Goal: Find specific page/section: Find specific page/section

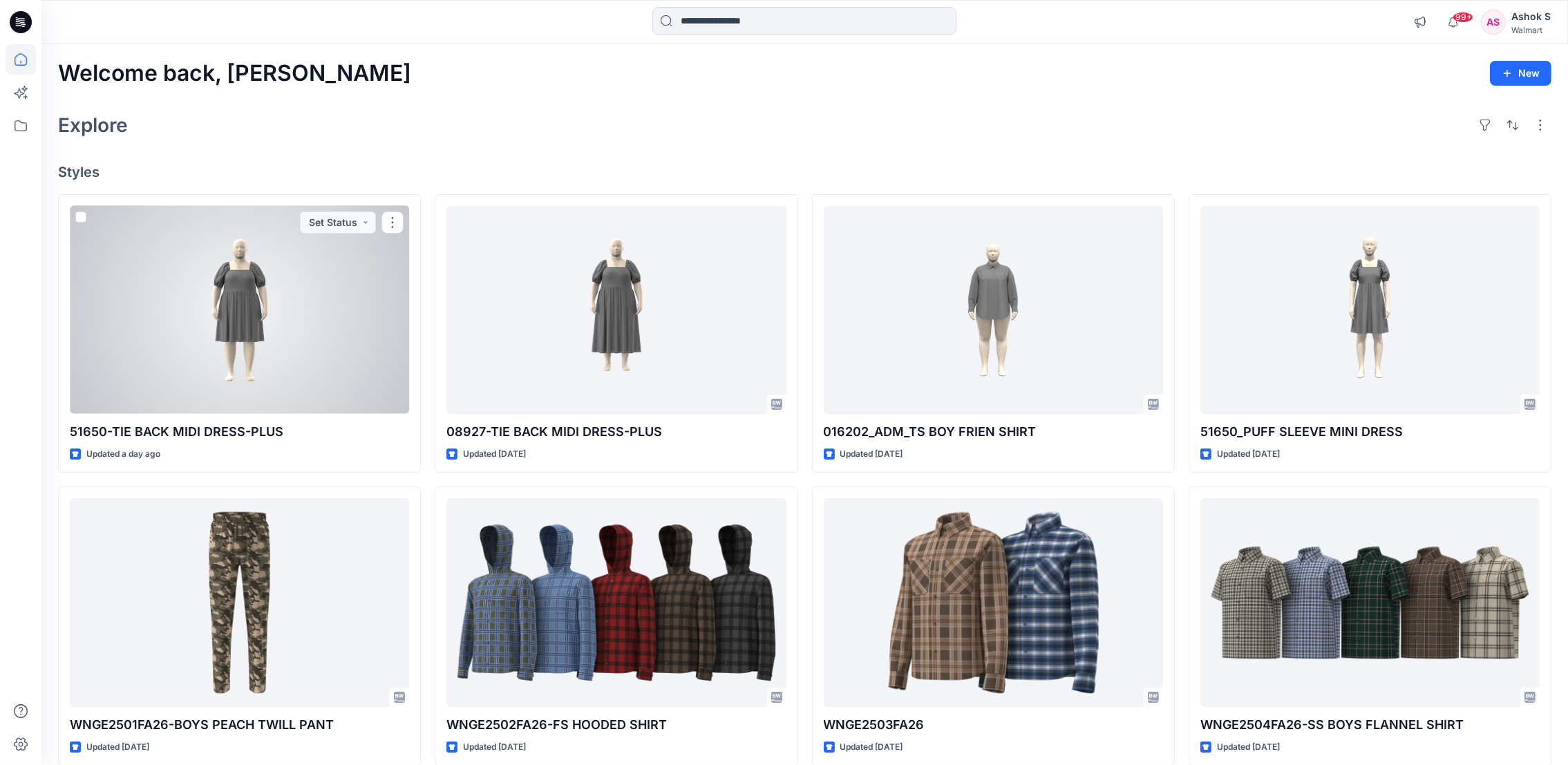
click at [231, 314] on div at bounding box center [239, 309] width 340 height 208
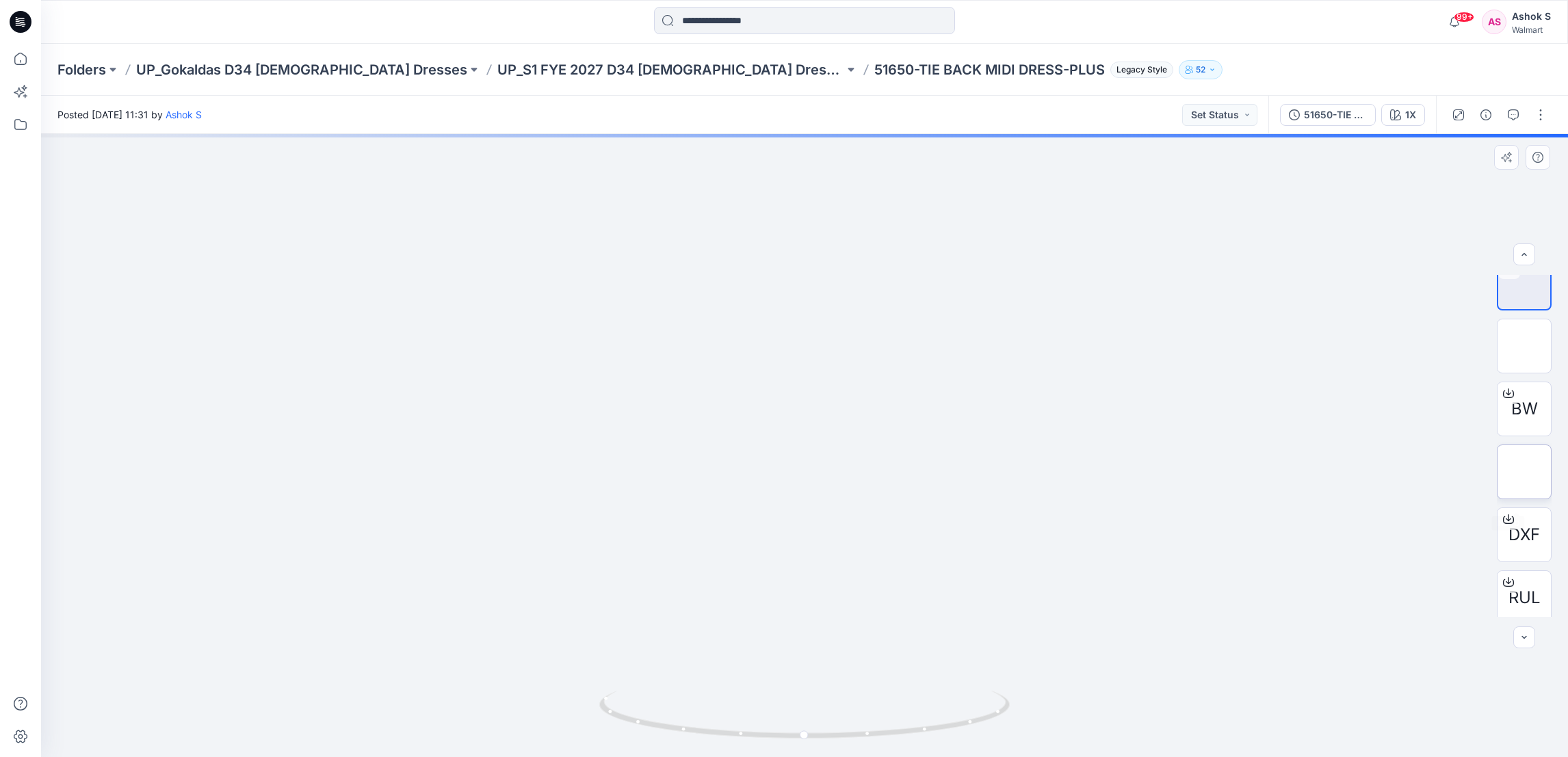
scroll to position [27, 0]
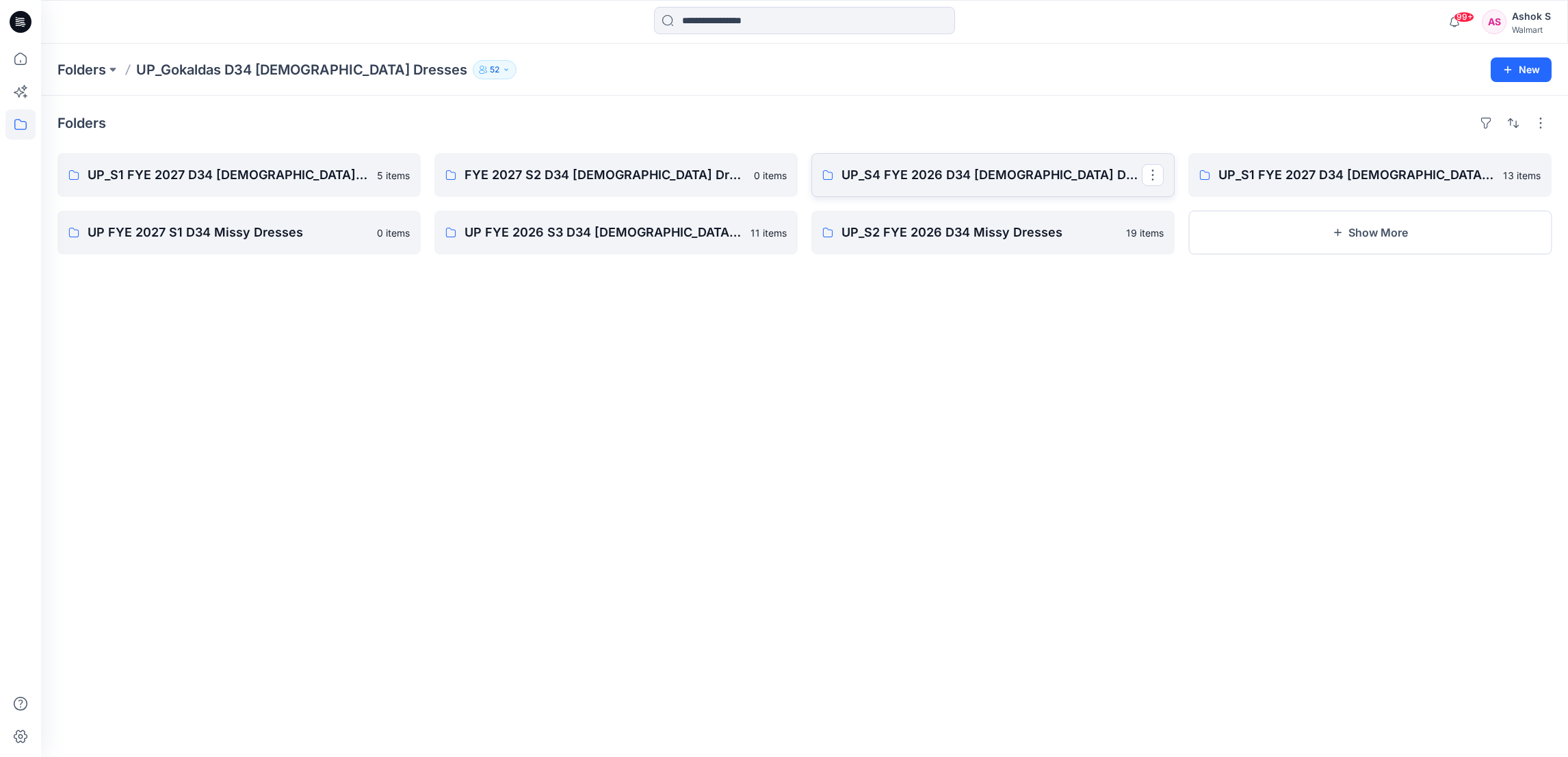
click at [938, 173] on p "UP_S4 FYE 2026 D34 Ladies Dresses" at bounding box center [992, 174] width 300 height 19
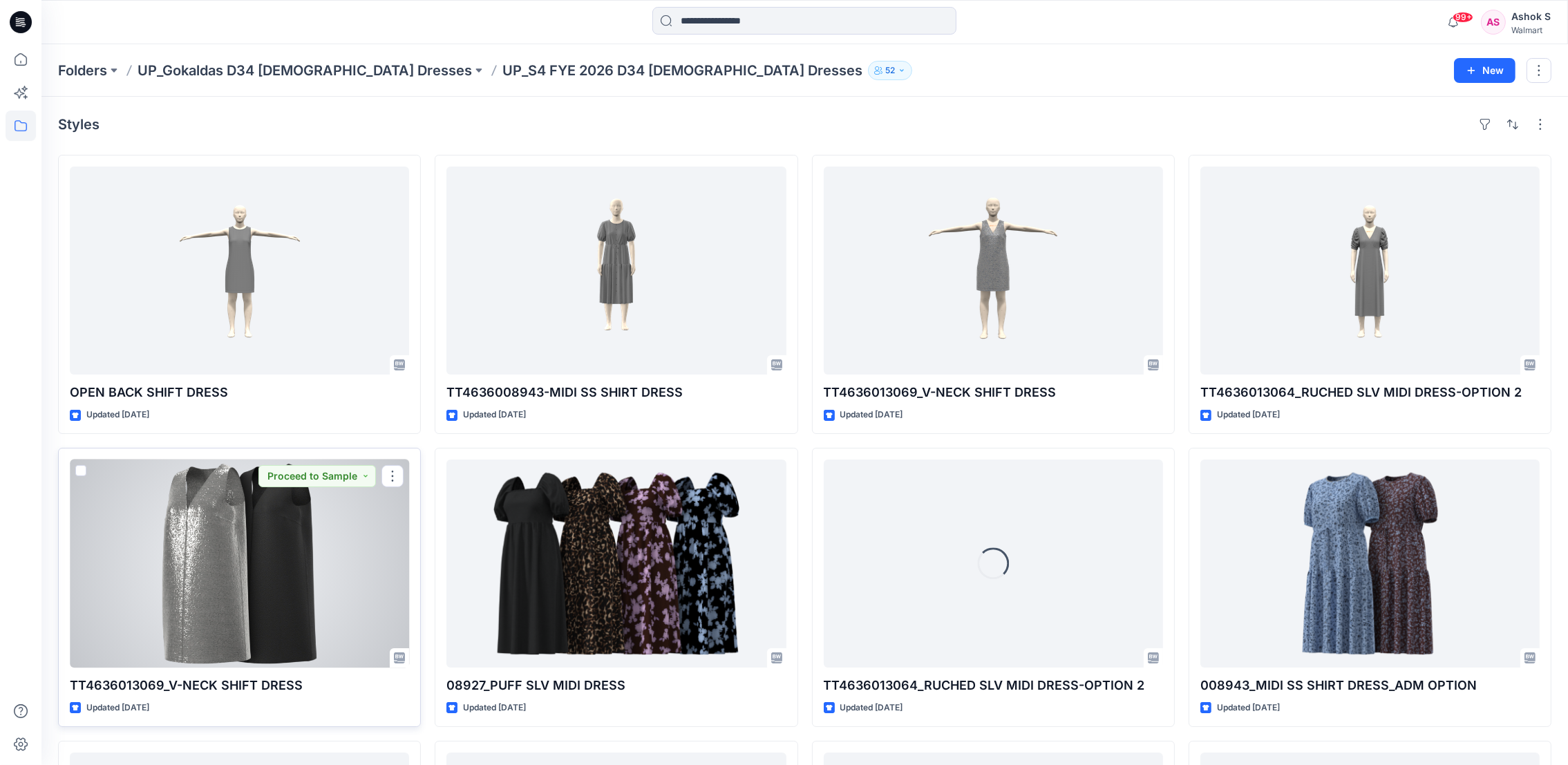
click at [254, 601] on div at bounding box center [239, 563] width 340 height 208
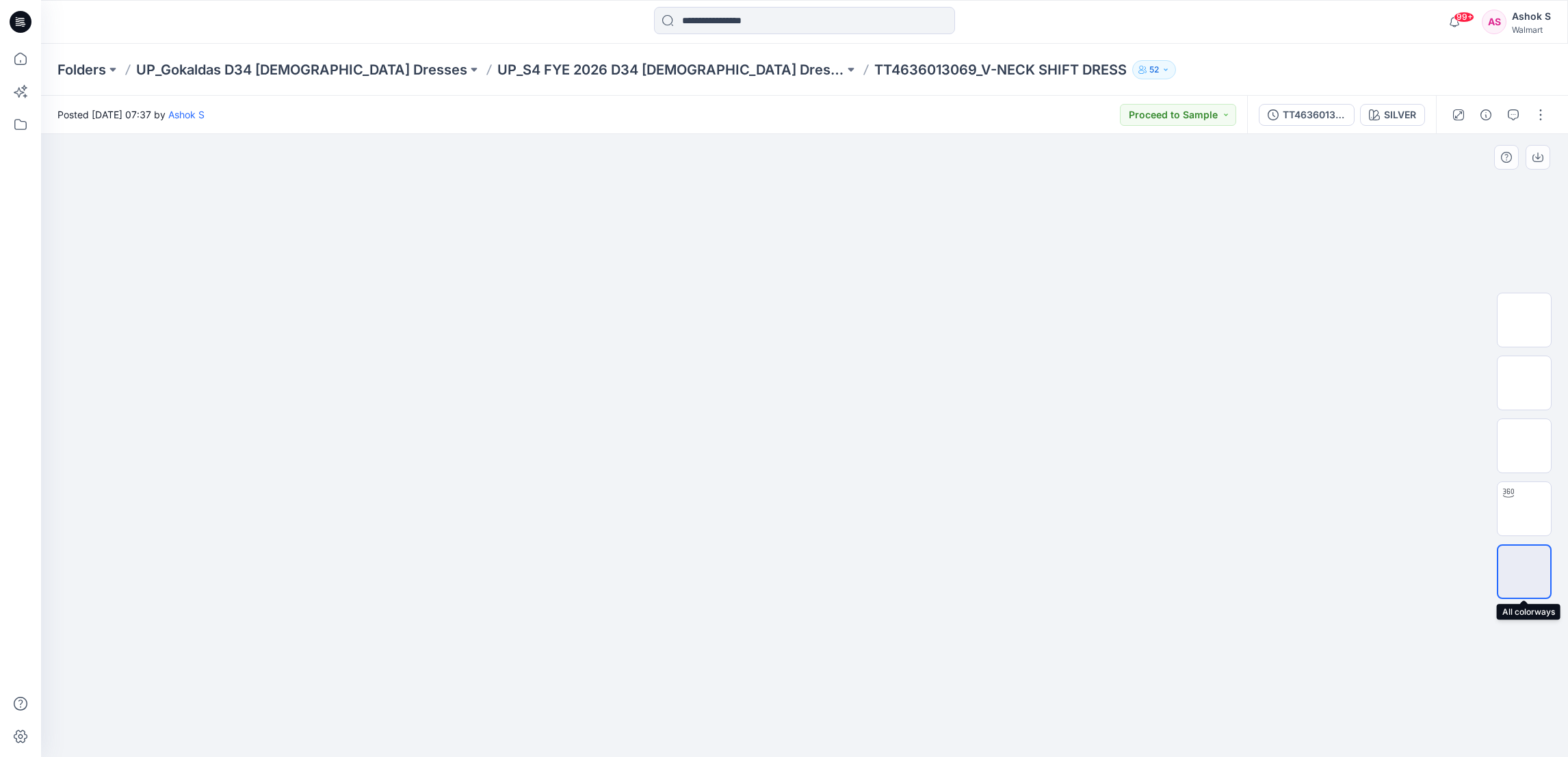
click at [1524, 572] on img at bounding box center [1524, 572] width 0 height 0
click at [1531, 564] on img at bounding box center [1524, 571] width 52 height 28
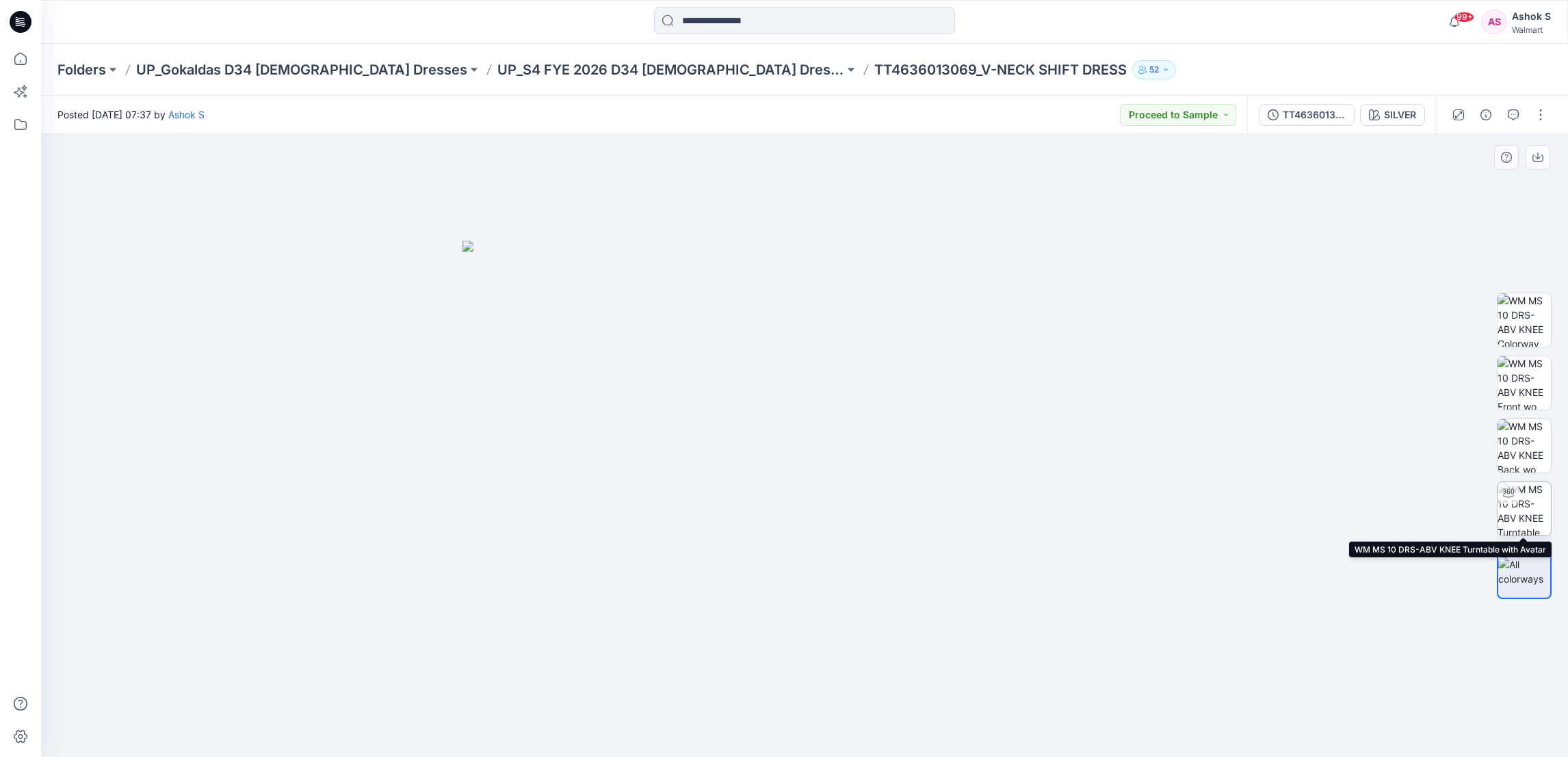
click at [1520, 505] on img at bounding box center [1524, 509] width 53 height 53
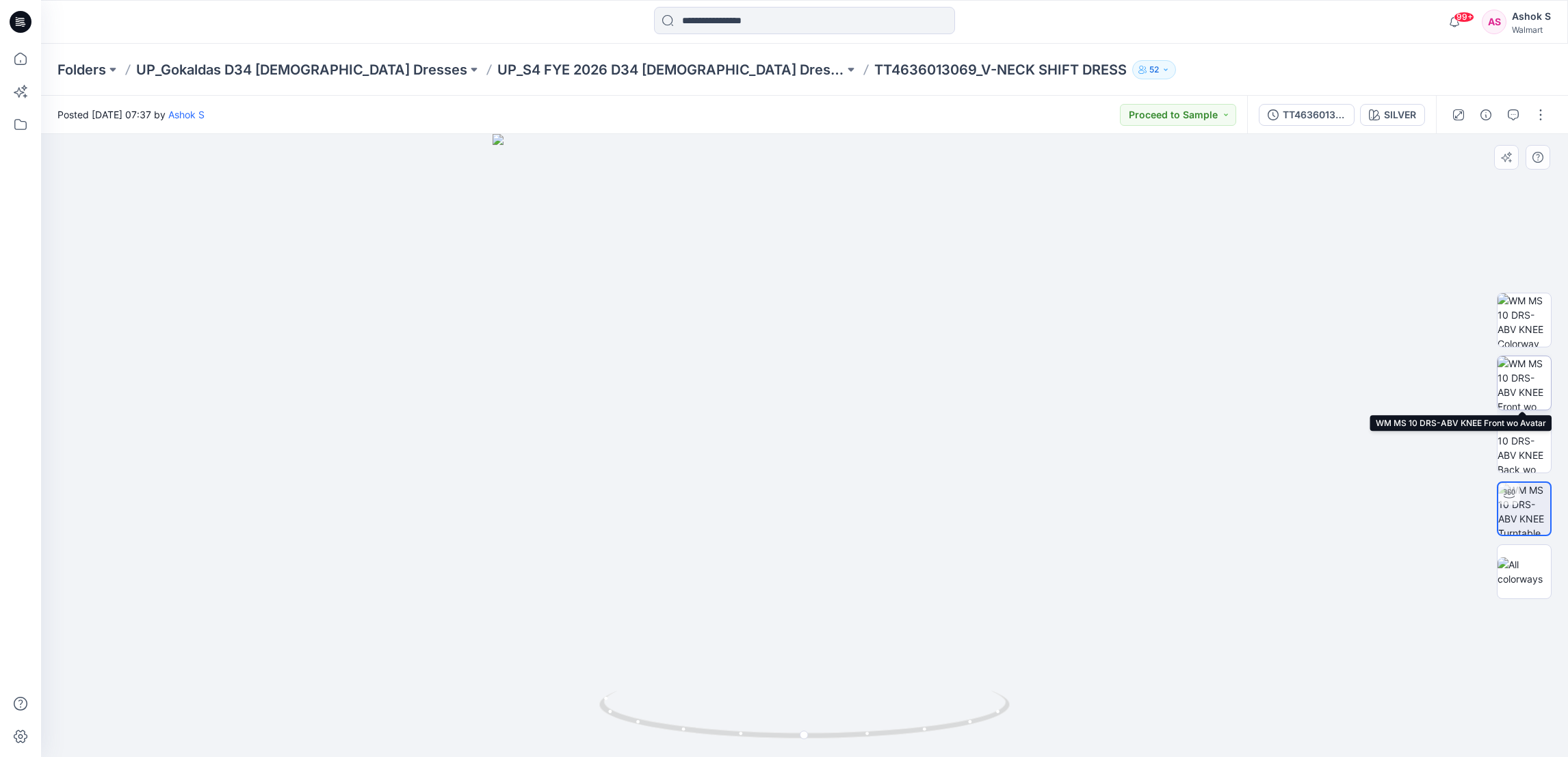
click at [1528, 381] on img at bounding box center [1524, 383] width 53 height 53
